Goal: Transaction & Acquisition: Purchase product/service

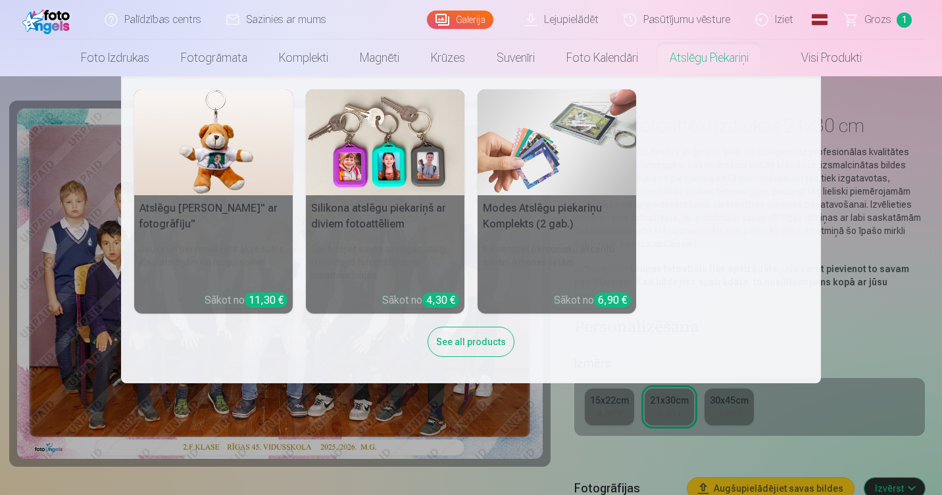
scroll to position [114, 0]
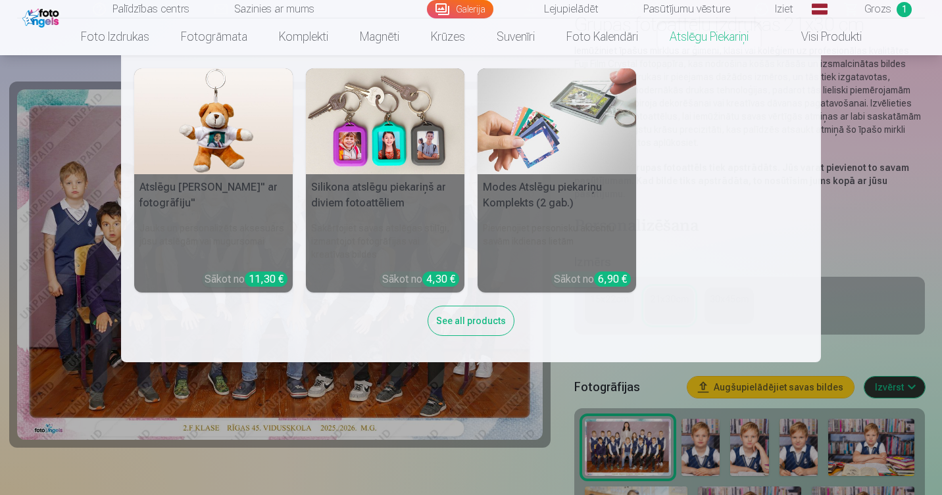
click at [862, 278] on nav "Atslēgu piekariņš Lācītis" ar fotogrāfiju" Jauks un personalizēts aksesuārs jūs…" at bounding box center [471, 208] width 942 height 307
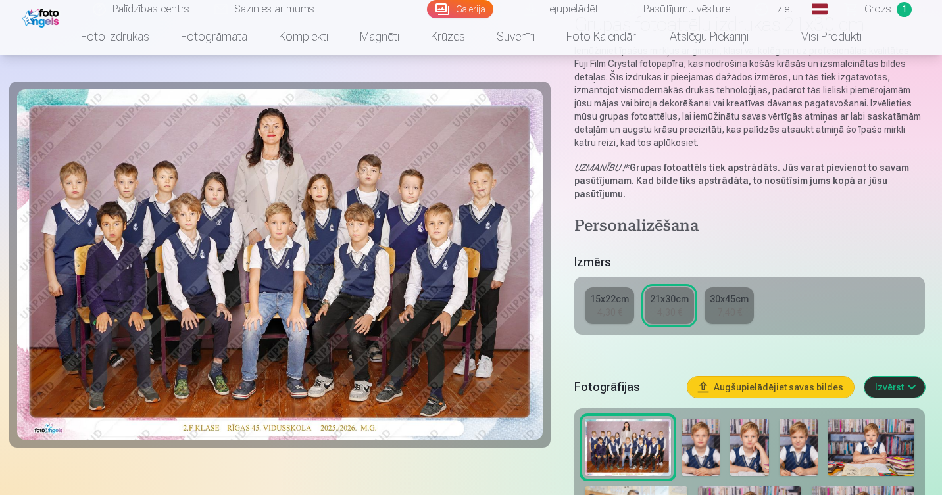
scroll to position [170, 0]
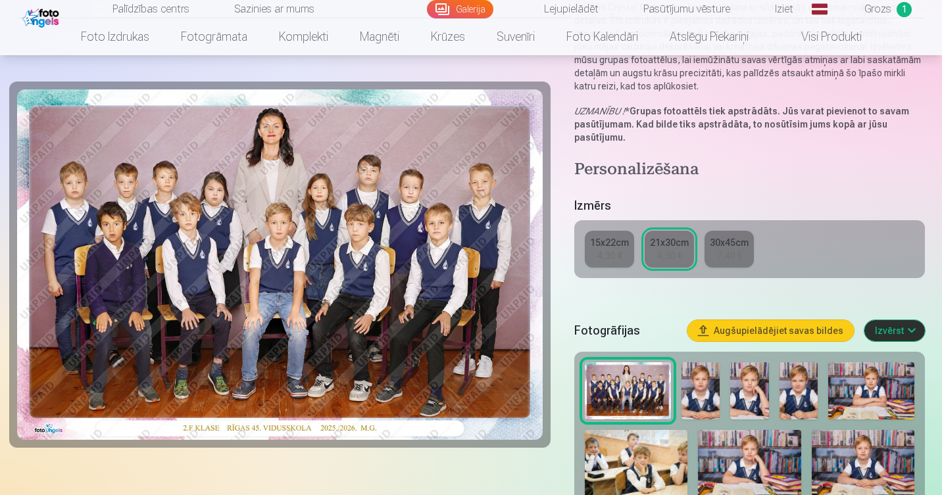
click at [610, 252] on div "4,30 €" at bounding box center [609, 255] width 25 height 13
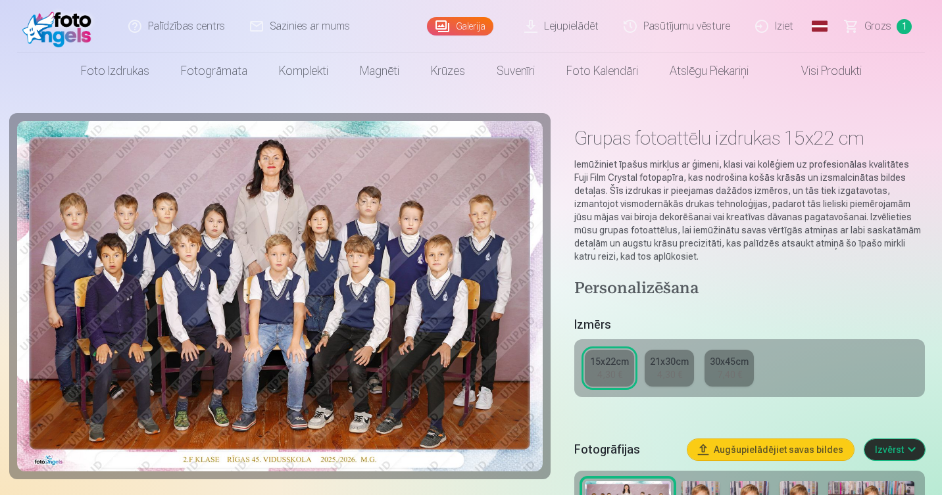
click at [673, 374] on div "4,30 €" at bounding box center [669, 374] width 25 height 13
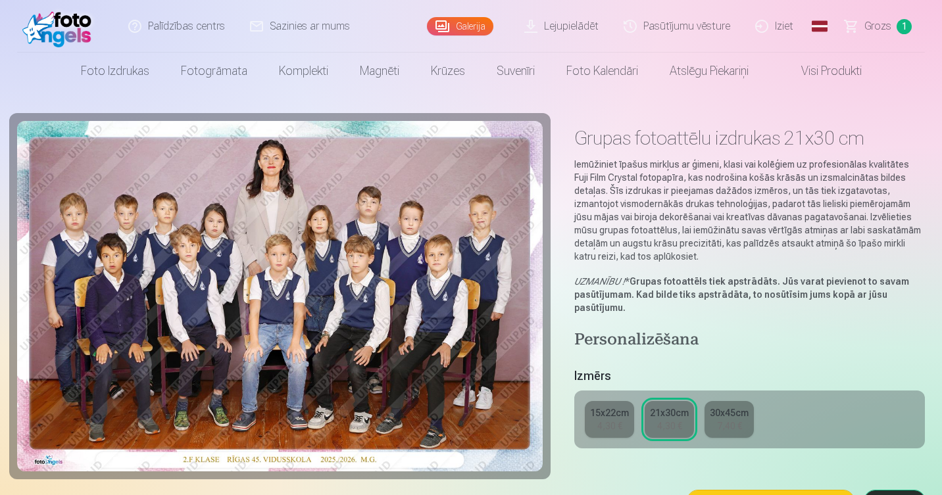
click at [599, 414] on div "15x22cm" at bounding box center [609, 412] width 39 height 13
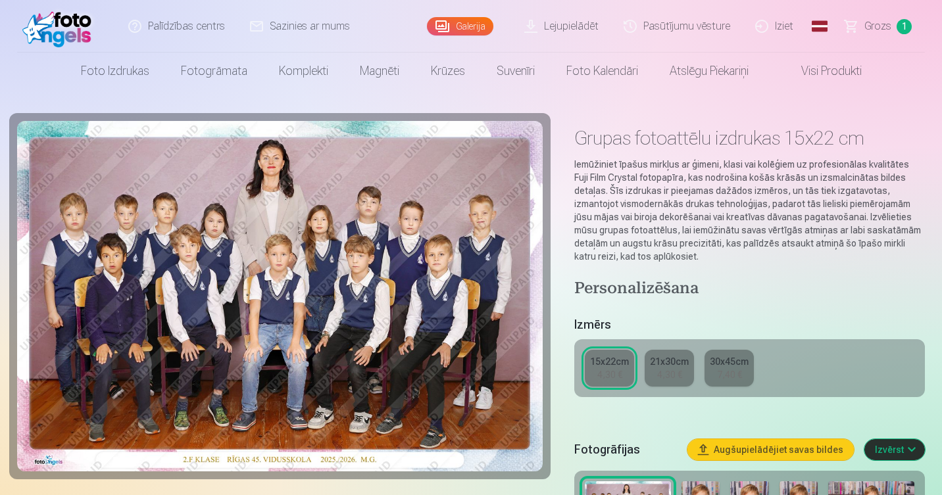
click at [657, 378] on div "4,30 €" at bounding box center [669, 374] width 25 height 13
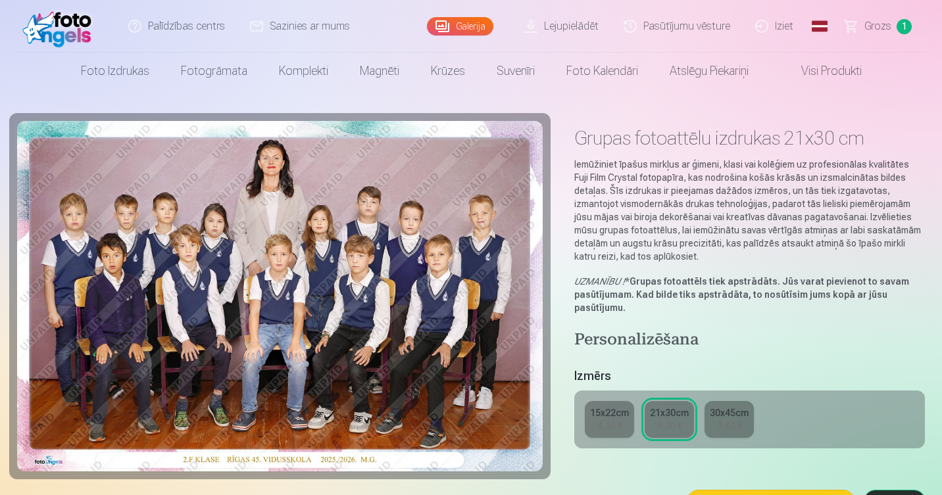
click at [598, 420] on div "4,30 €" at bounding box center [609, 426] width 25 height 13
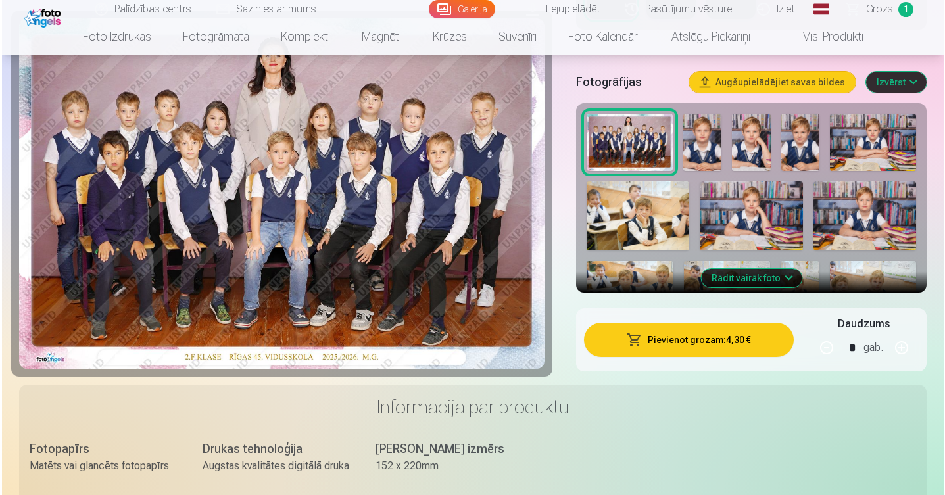
scroll to position [375, 0]
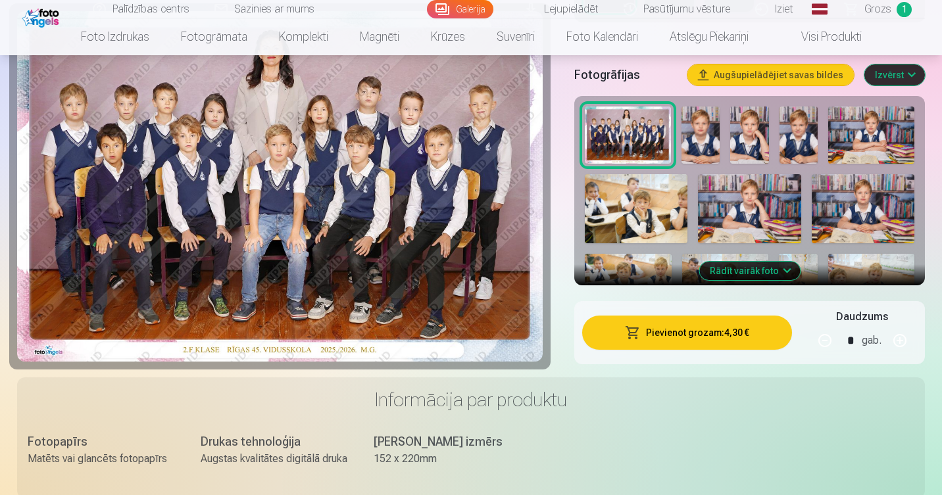
click at [677, 328] on button "Pievienot grozam : 4,30 €" at bounding box center [687, 333] width 210 height 34
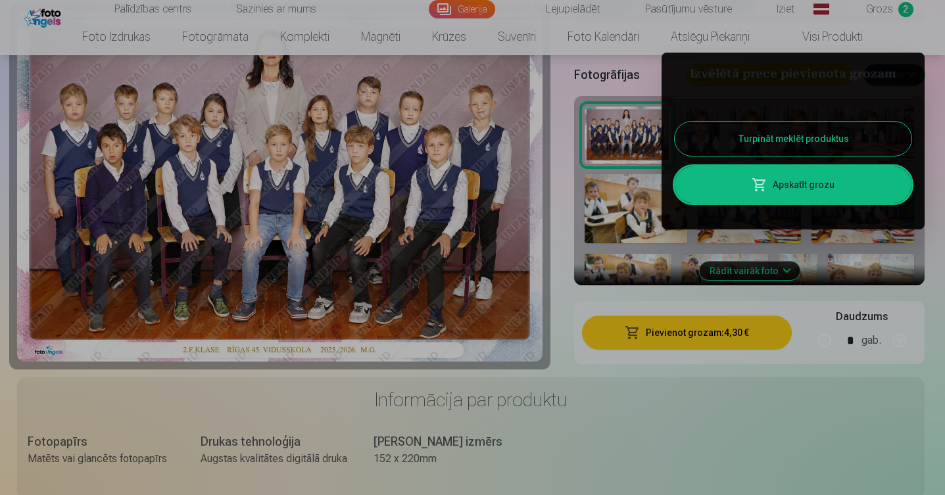
click at [779, 198] on link "Apskatīt grozu" at bounding box center [793, 184] width 237 height 37
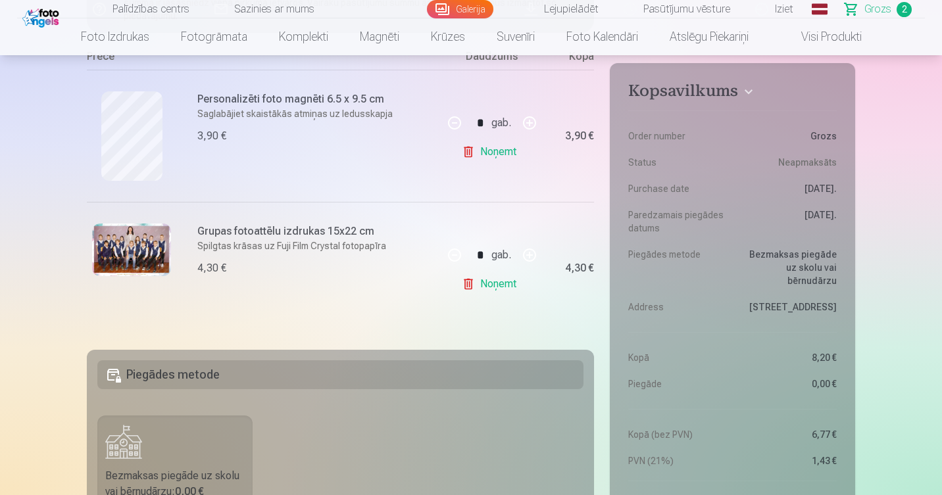
scroll to position [332, 0]
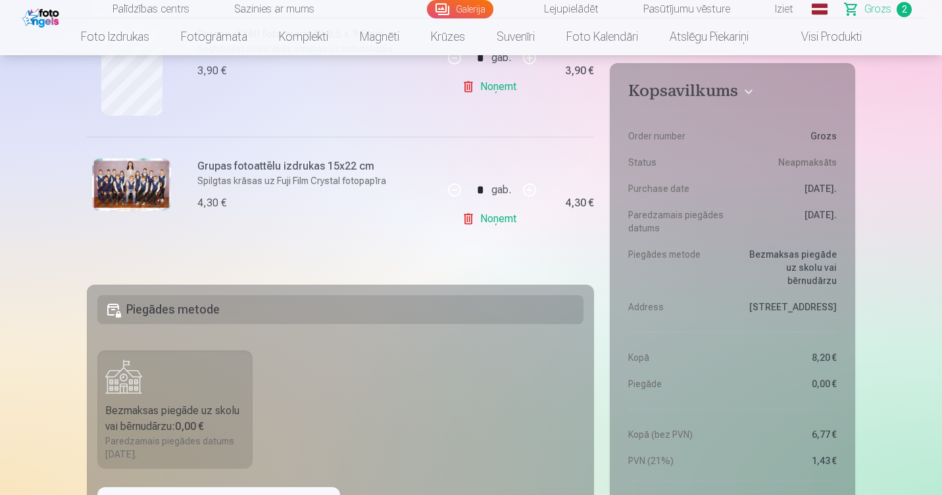
click at [373, 320] on h5 "Piegādes metode" at bounding box center [340, 309] width 486 height 29
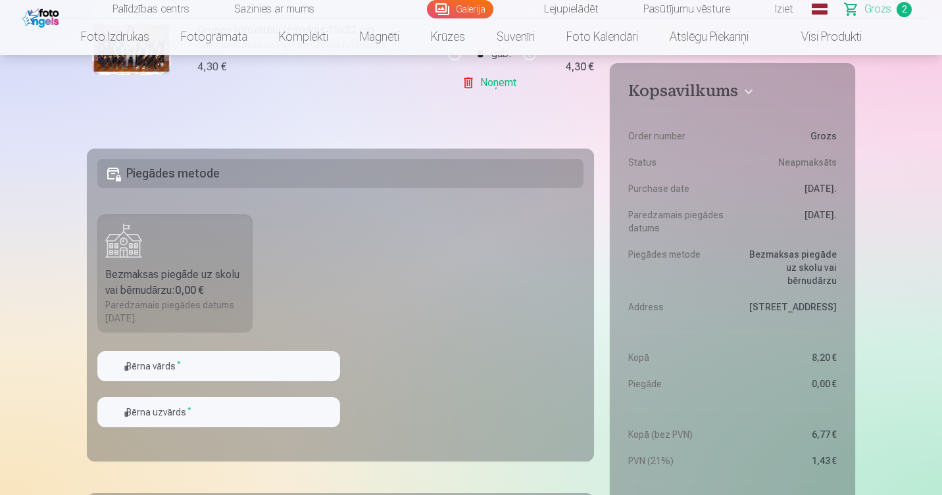
scroll to position [470, 0]
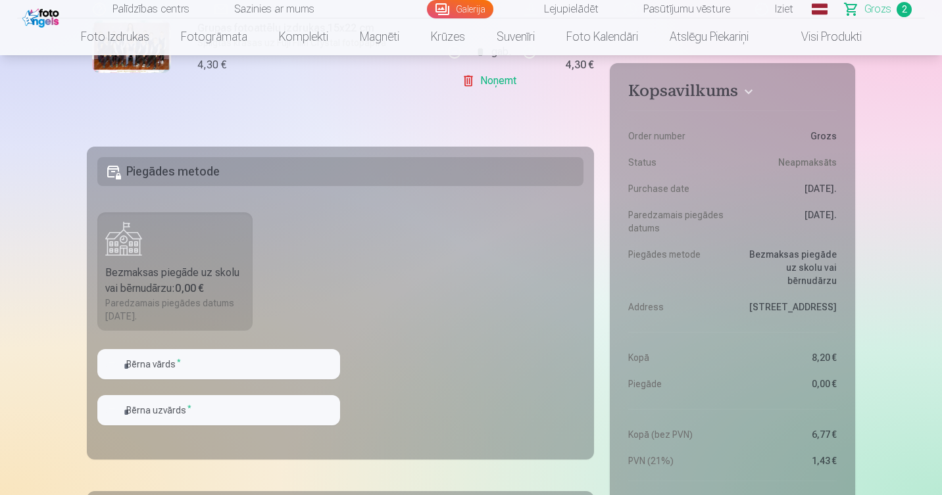
click at [178, 267] on div "Bezmaksas piegāde uz skolu vai bērnudārzu : 0,00 €" at bounding box center [174, 281] width 139 height 32
click at [179, 372] on input "text" at bounding box center [218, 364] width 243 height 30
type input "*******"
click at [222, 417] on input "text" at bounding box center [218, 410] width 243 height 30
type input "*********"
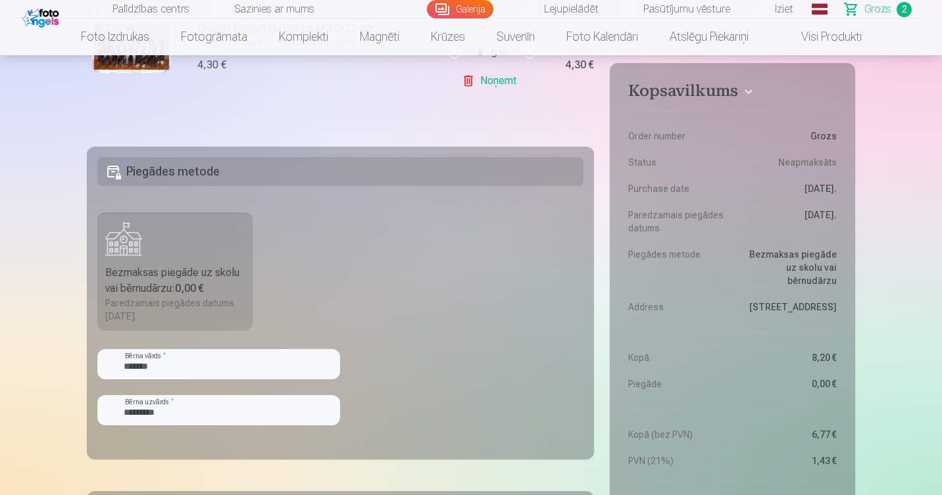
click at [504, 301] on fieldset "Piegādes metode Bezmaksas piegāde uz skolu vai bērnudārzu : 0,00 € Paredzamais …" at bounding box center [340, 303] width 507 height 313
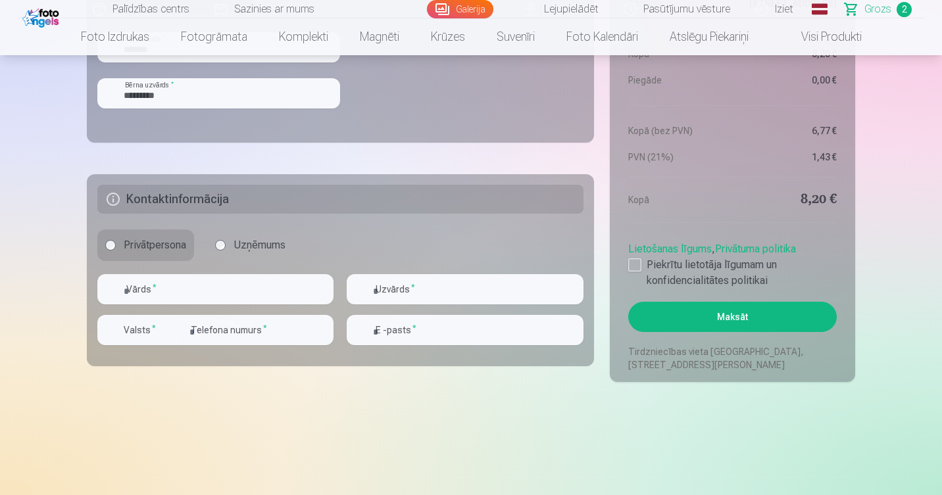
scroll to position [796, 0]
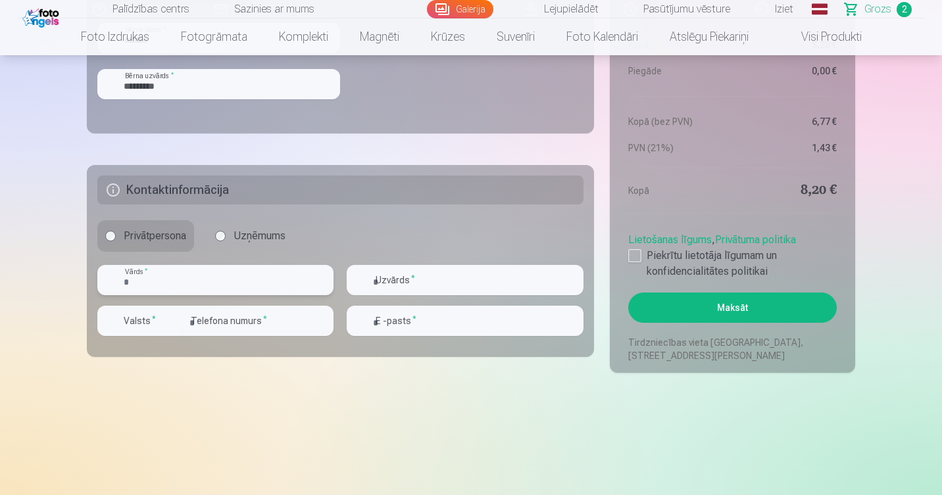
click at [255, 272] on input "text" at bounding box center [215, 280] width 236 height 30
type input "*****"
type input "********"
type input "**********"
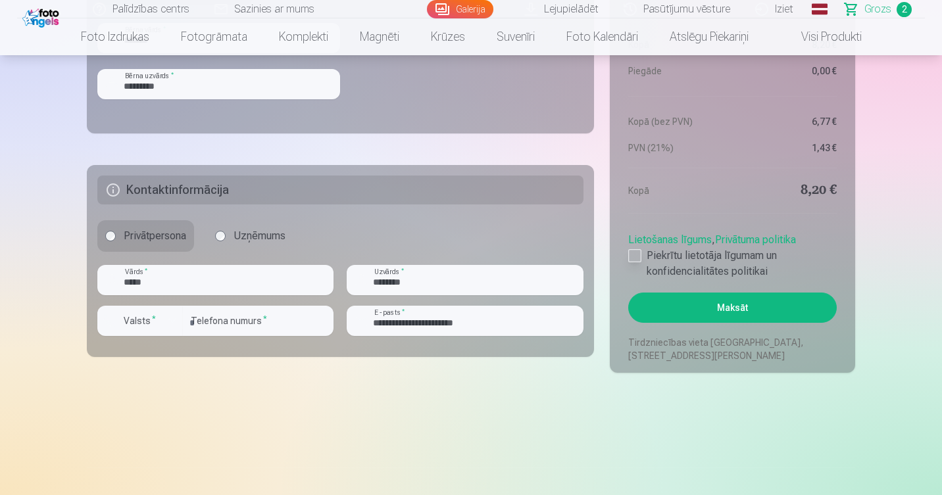
click at [639, 258] on div at bounding box center [634, 255] width 13 height 13
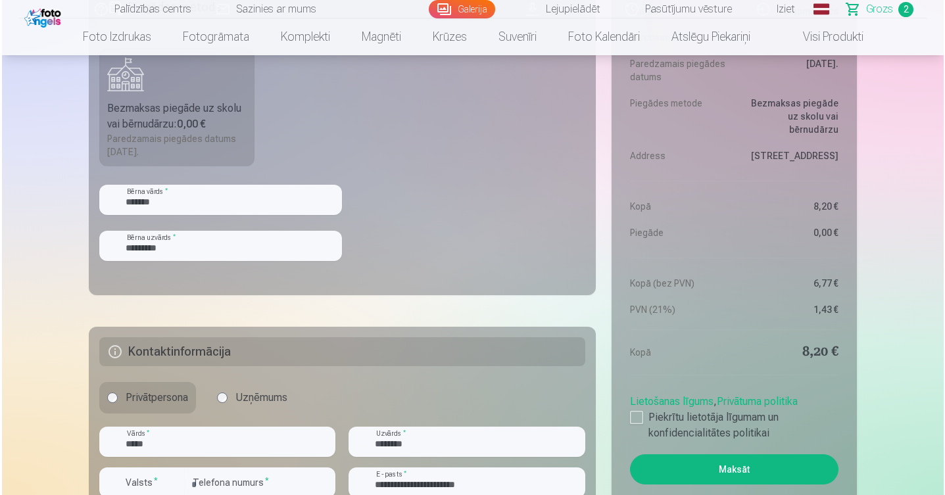
scroll to position [750, 0]
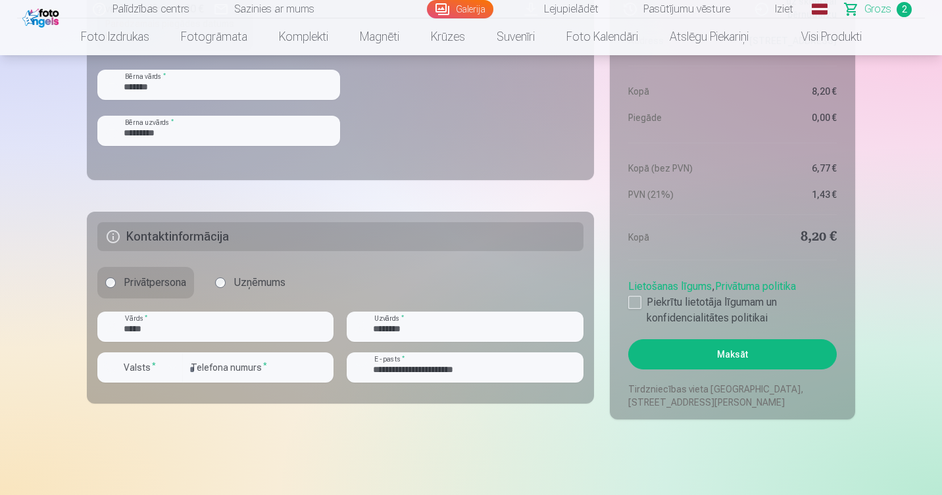
click at [729, 361] on button "Maksāt" at bounding box center [732, 354] width 208 height 30
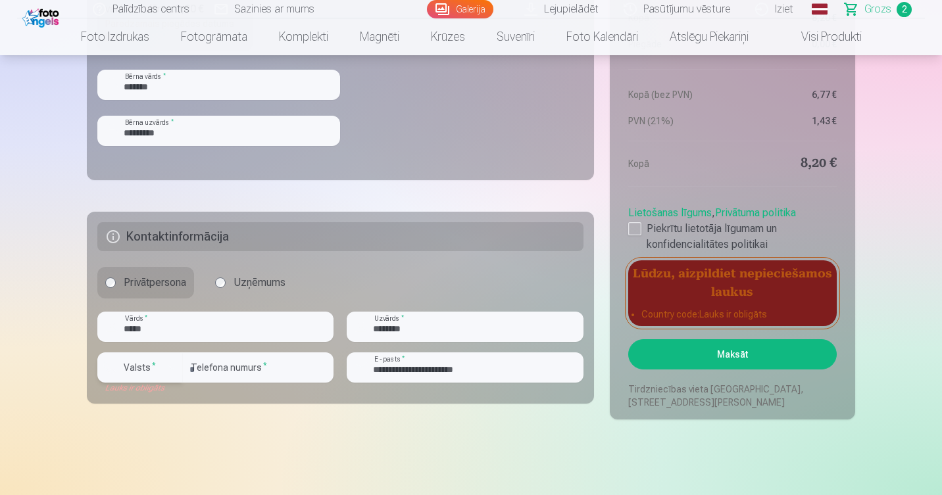
click at [151, 373] on label "Valsts *" at bounding box center [139, 367] width 43 height 13
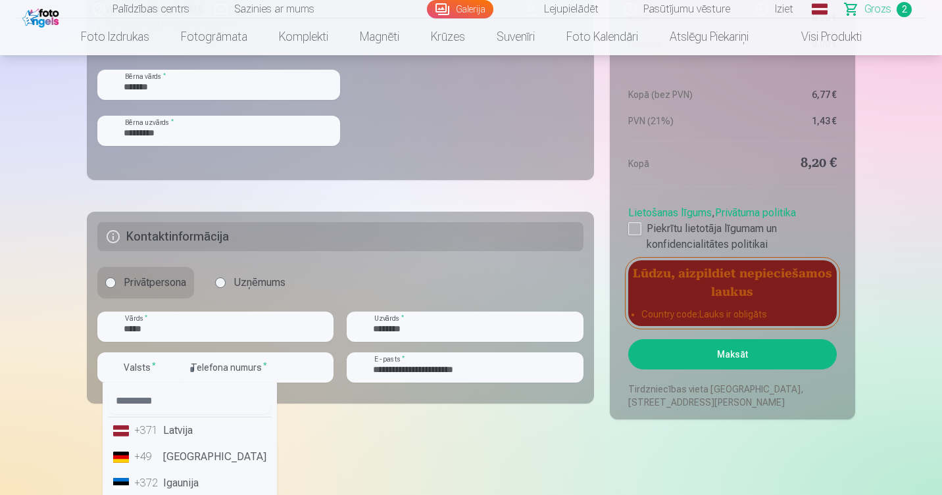
click at [175, 431] on li "+371 Latvija" at bounding box center [190, 431] width 164 height 26
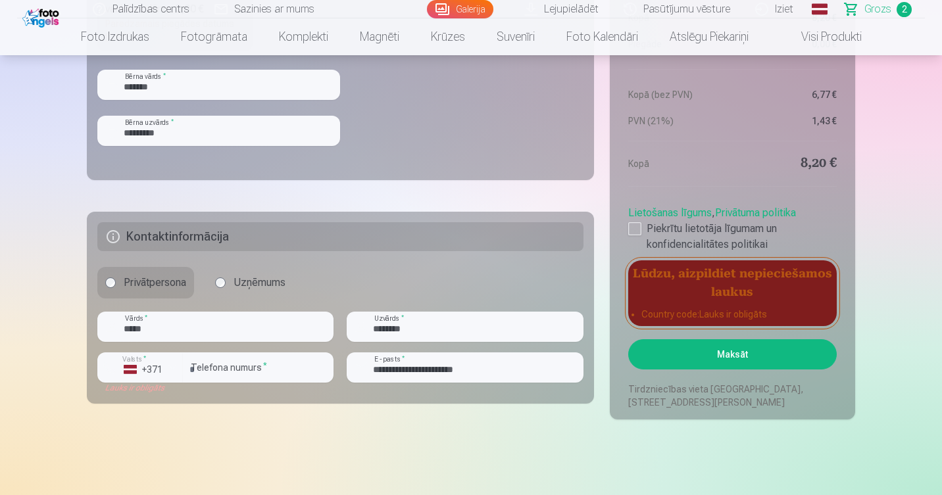
click at [772, 362] on button "Maksāt" at bounding box center [732, 354] width 208 height 30
